Goal: Task Accomplishment & Management: Manage account settings

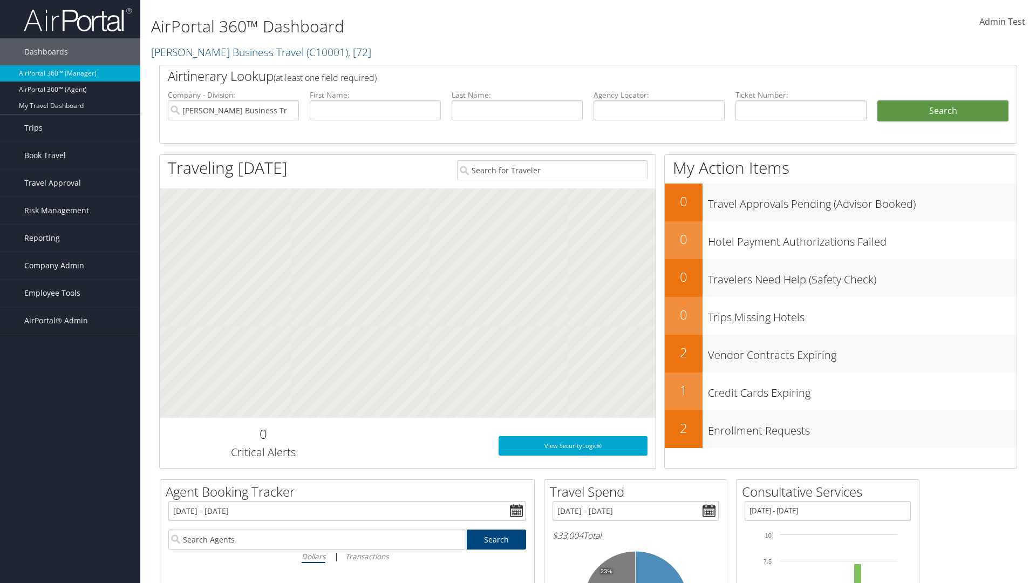
click at [70, 266] on span "Company Admin" at bounding box center [54, 265] width 60 height 27
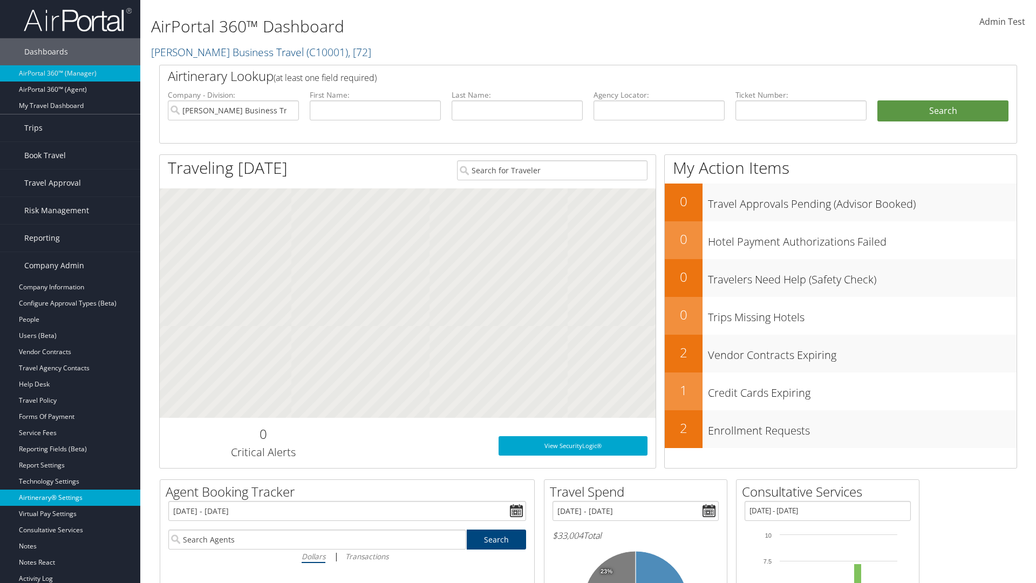
click at [70, 498] on link "Airtinerary® Settings" at bounding box center [70, 498] width 140 height 16
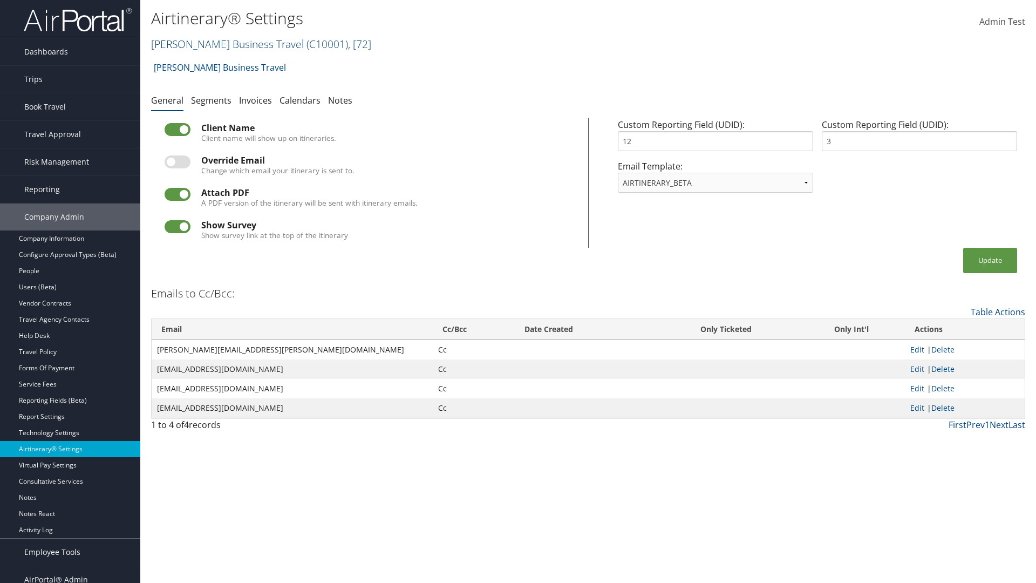
click at [222, 44] on link "[PERSON_NAME] Business Travel ( C10001 ) , [ 72 ]" at bounding box center [261, 44] width 220 height 15
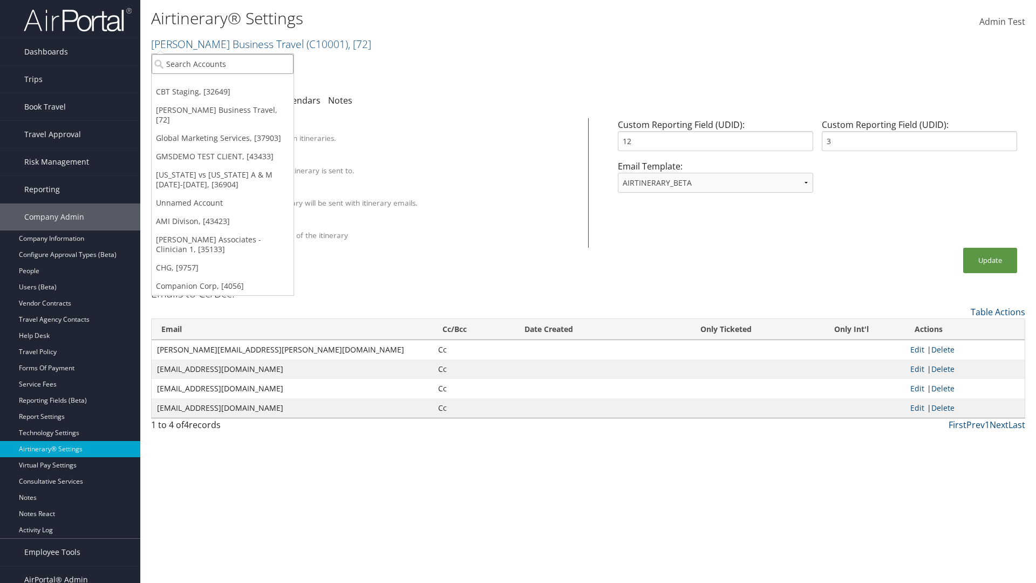
click at [222, 64] on input "search" at bounding box center [223, 64] width 142 height 20
type input "GMSDEMO Test"
click at [252, 84] on div "GMSDEMO TEST CLIENT (GMSDEMOCHILDR), [43433]" at bounding box center [252, 84] width 213 height 10
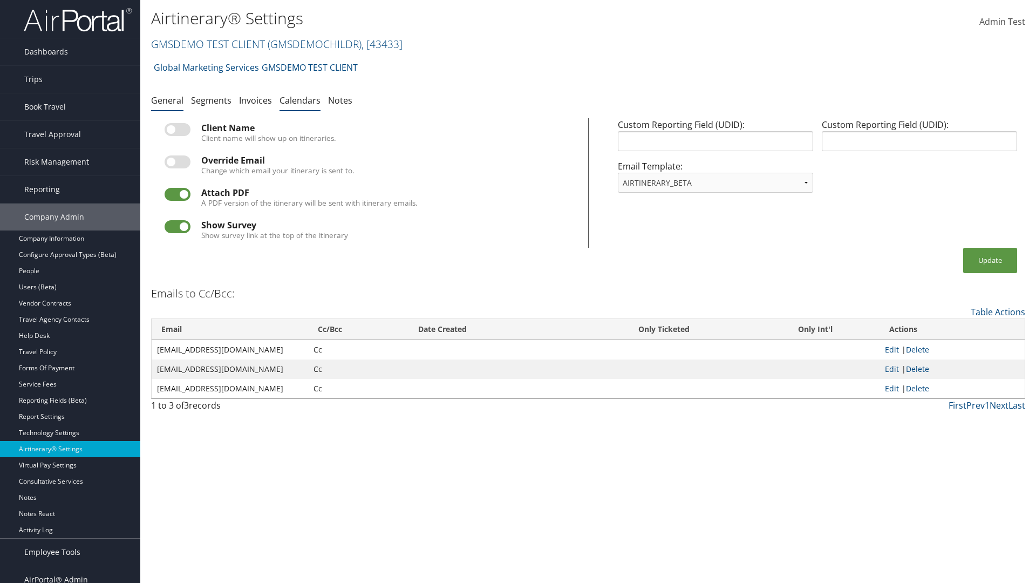
click at [300, 100] on link "Calendars" at bounding box center [300, 100] width 41 height 12
